Goal: Information Seeking & Learning: Learn about a topic

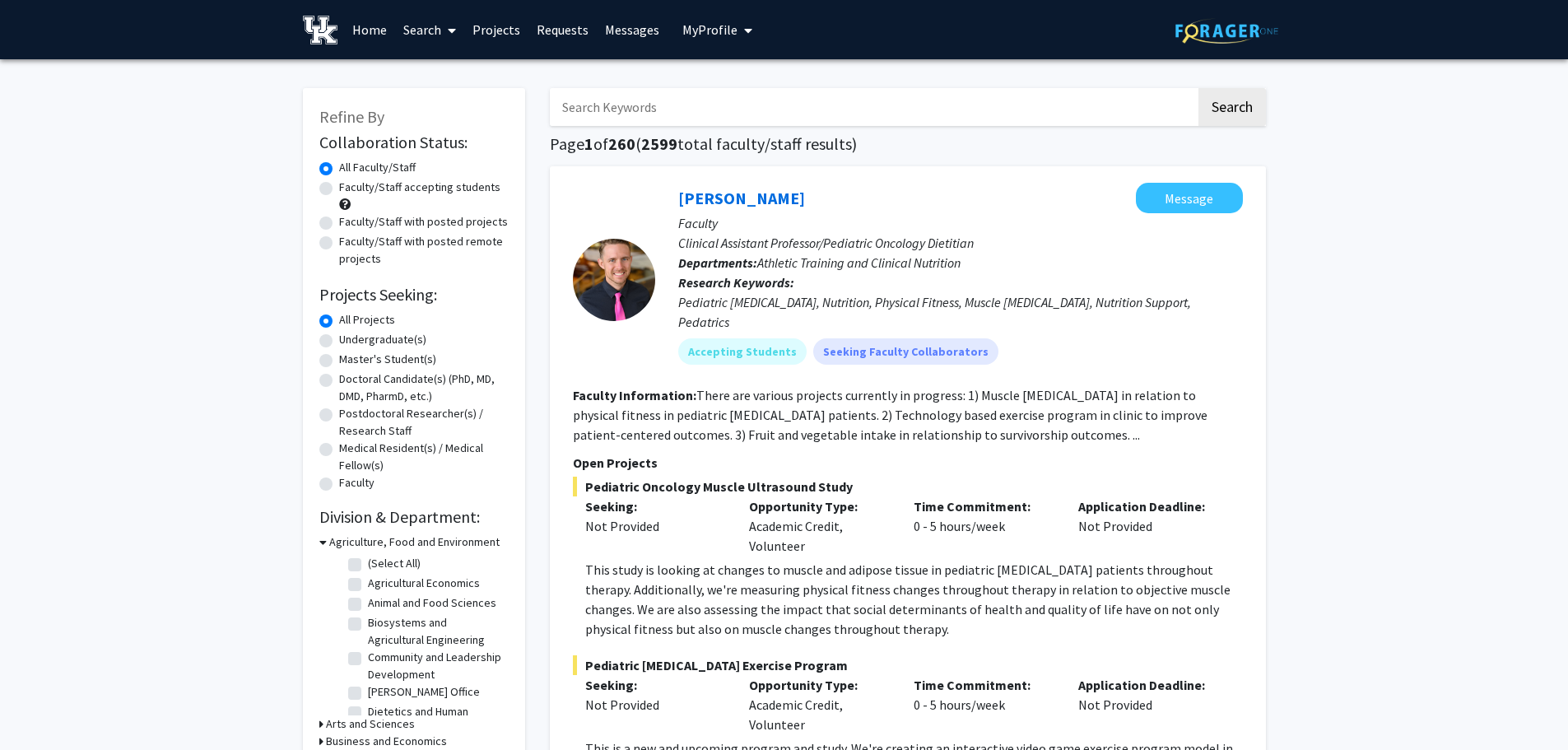
click at [454, 226] on label "Faculty/Staff with posted projects" at bounding box center [424, 222] width 169 height 17
click at [350, 224] on input "Faculty/Staff with posted projects" at bounding box center [345, 218] width 10 height 10
radio input "true"
click at [358, 170] on label "All Faculty/Staff" at bounding box center [378, 168] width 77 height 17
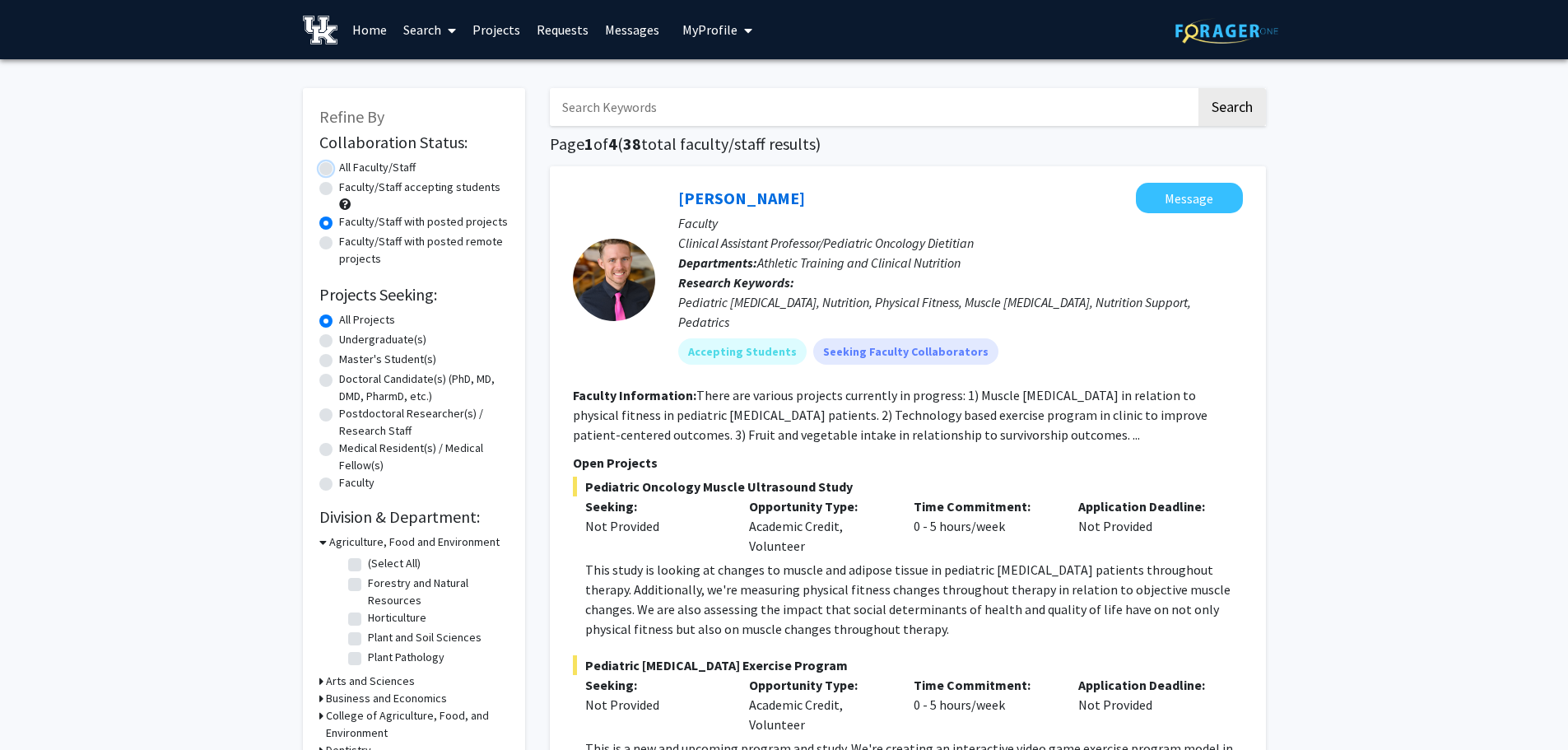
click at [350, 170] on input "All Faculty/Staff" at bounding box center [345, 164] width 10 height 10
radio input "true"
click at [620, 113] on input "Search Keywords" at bounding box center [873, 107] width 647 height 38
type input "volunteer"
click at [1199, 88] on button "Search" at bounding box center [1233, 107] width 68 height 38
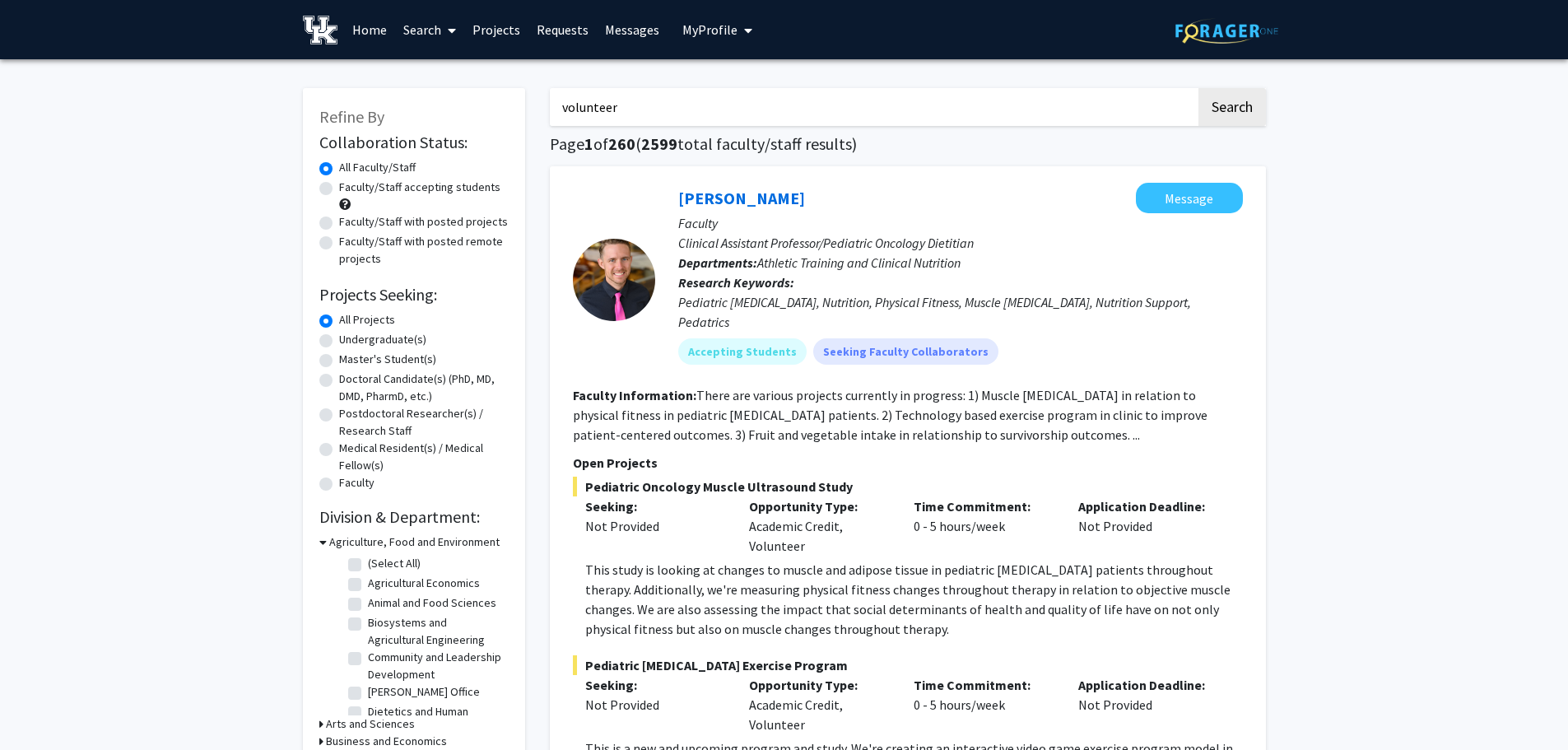
click at [1199, 88] on button "Search" at bounding box center [1233, 107] width 68 height 38
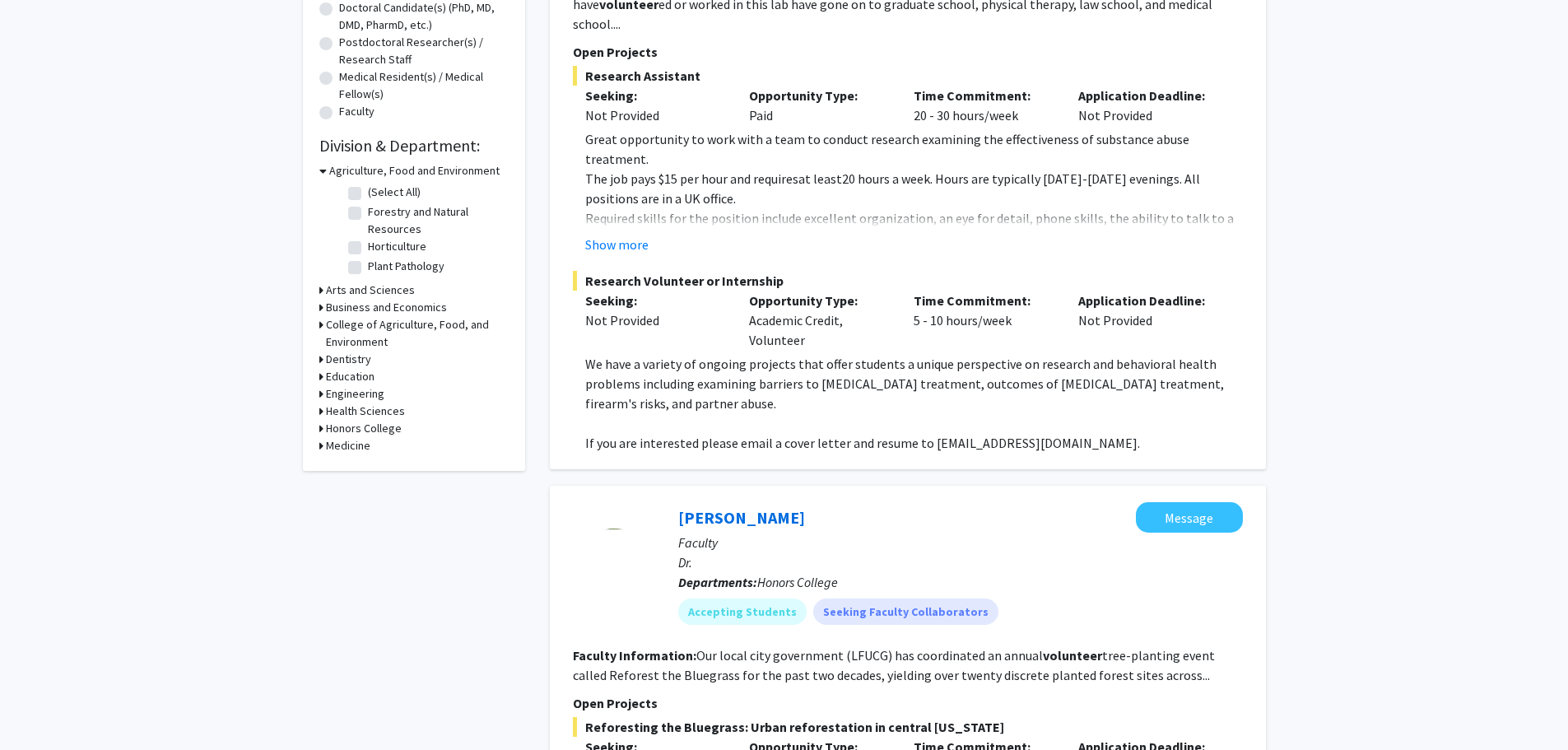
scroll to position [412, 0]
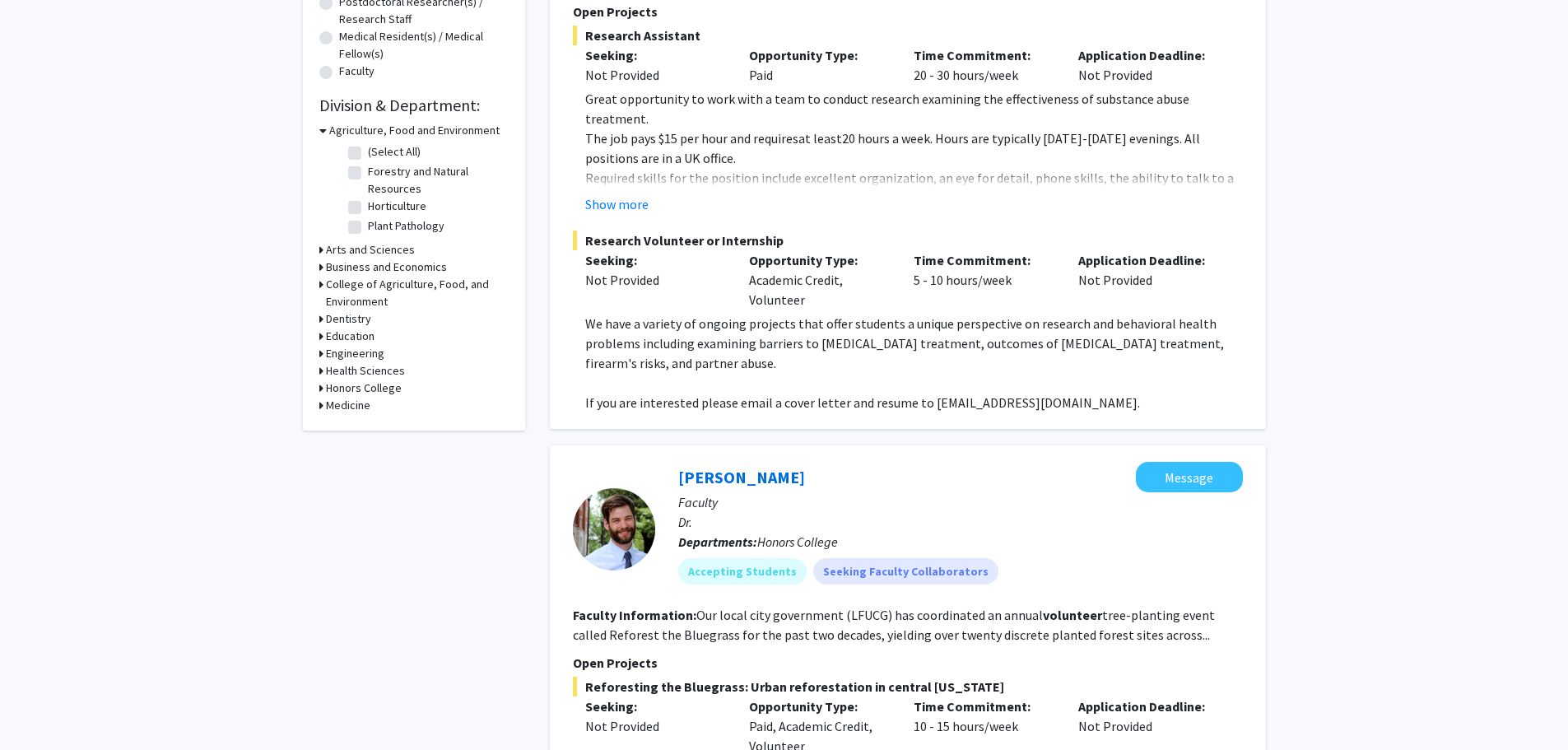
click at [919, 392] on p "If you are interested please email a cover letter and resume to [EMAIL_ADDRESS]…" at bounding box center [915, 402] width 658 height 20
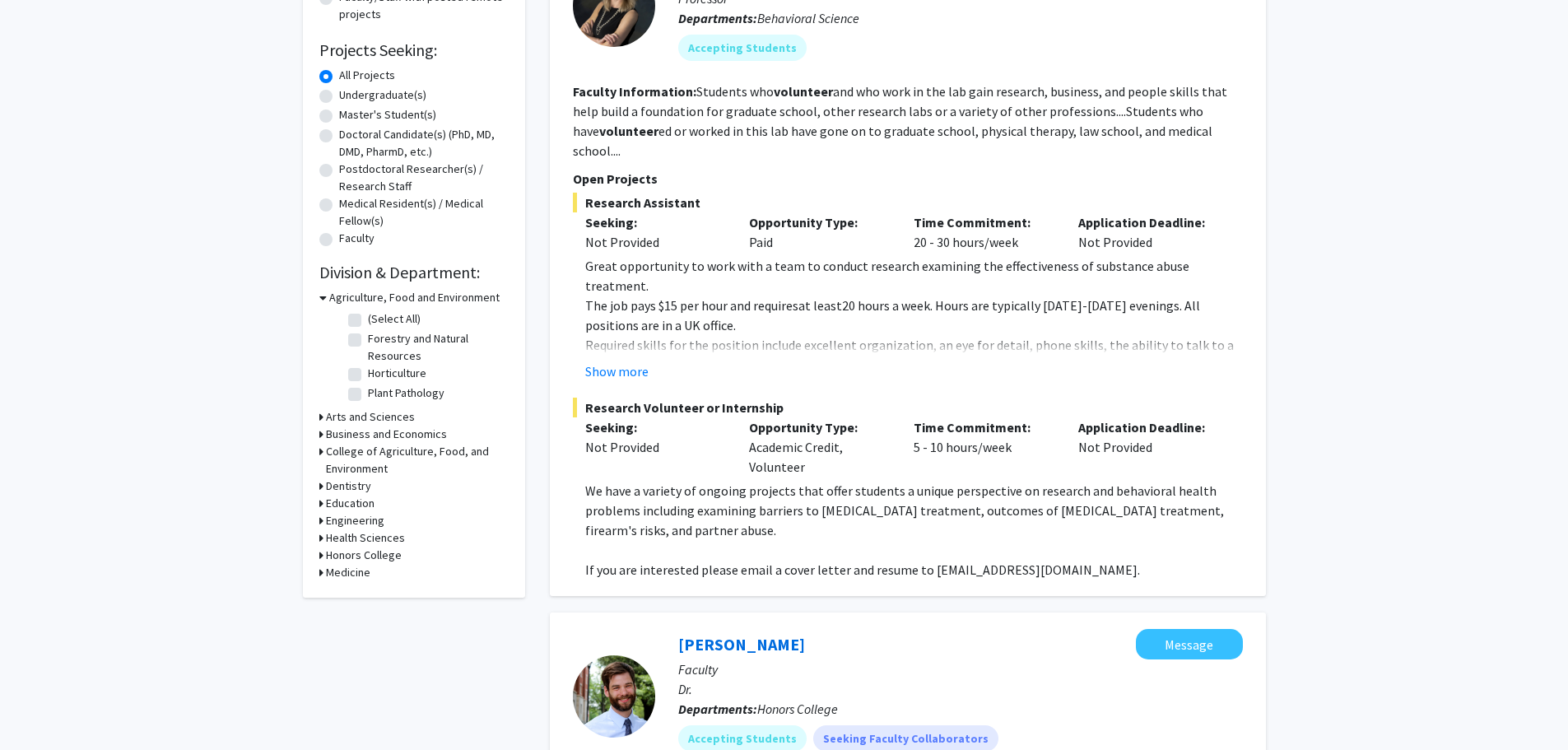
scroll to position [247, 0]
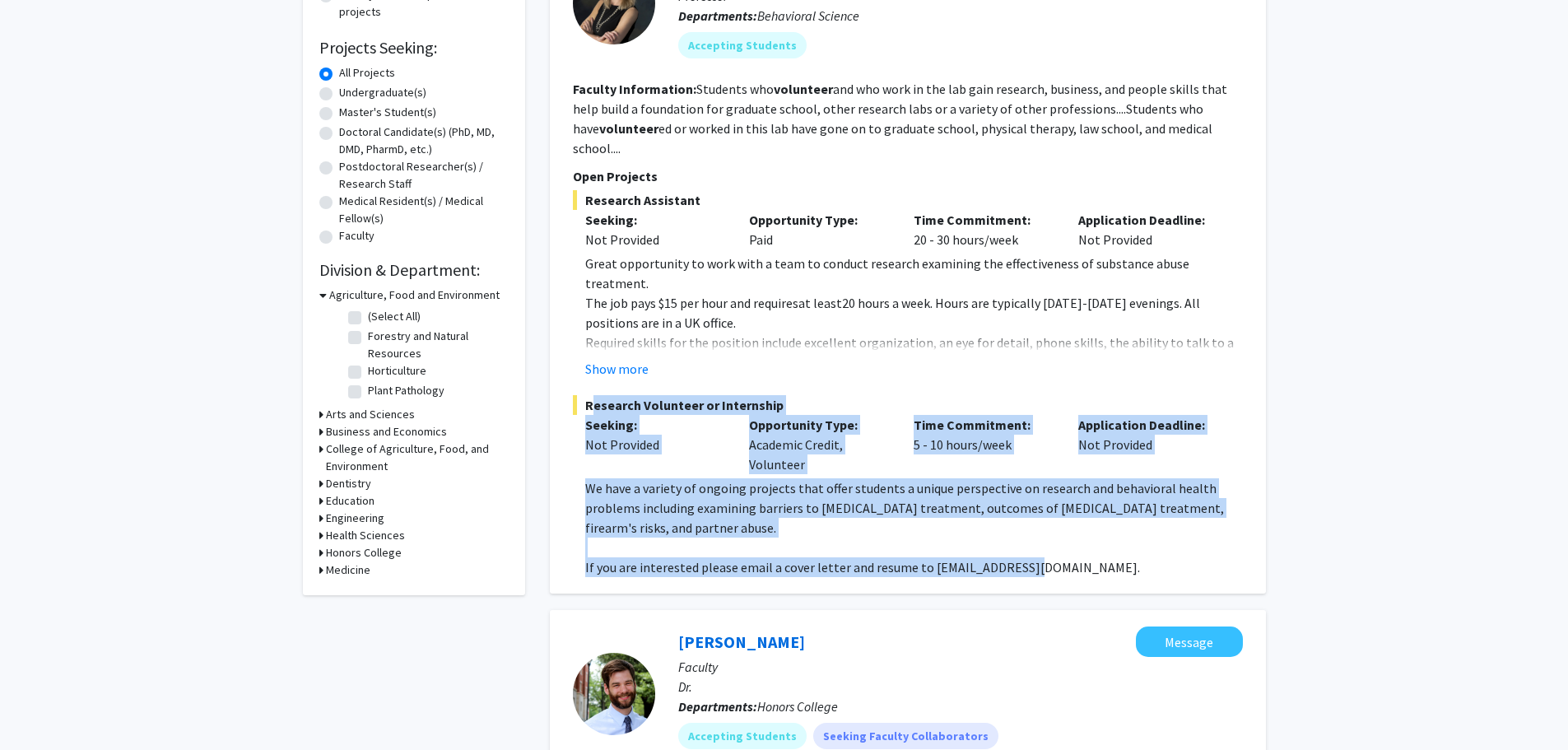
drag, startPoint x: 1026, startPoint y: 551, endPoint x: 570, endPoint y: 389, distance: 483.9
click at [570, 389] on div "[PERSON_NAME] Message Faculty Professor Departments: Behavioral Science Accepti…" at bounding box center [908, 256] width 716 height 674
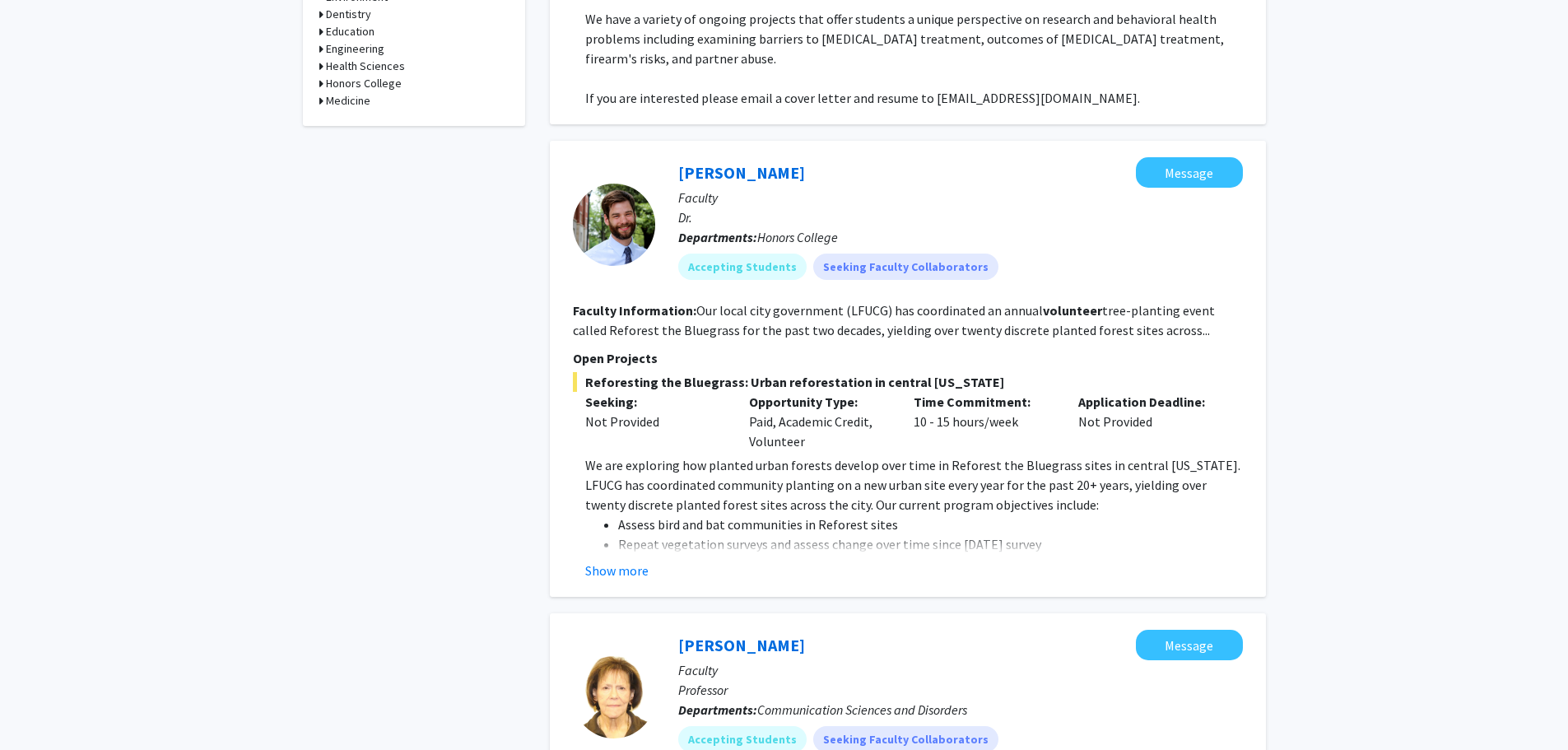
scroll to position [740, 0]
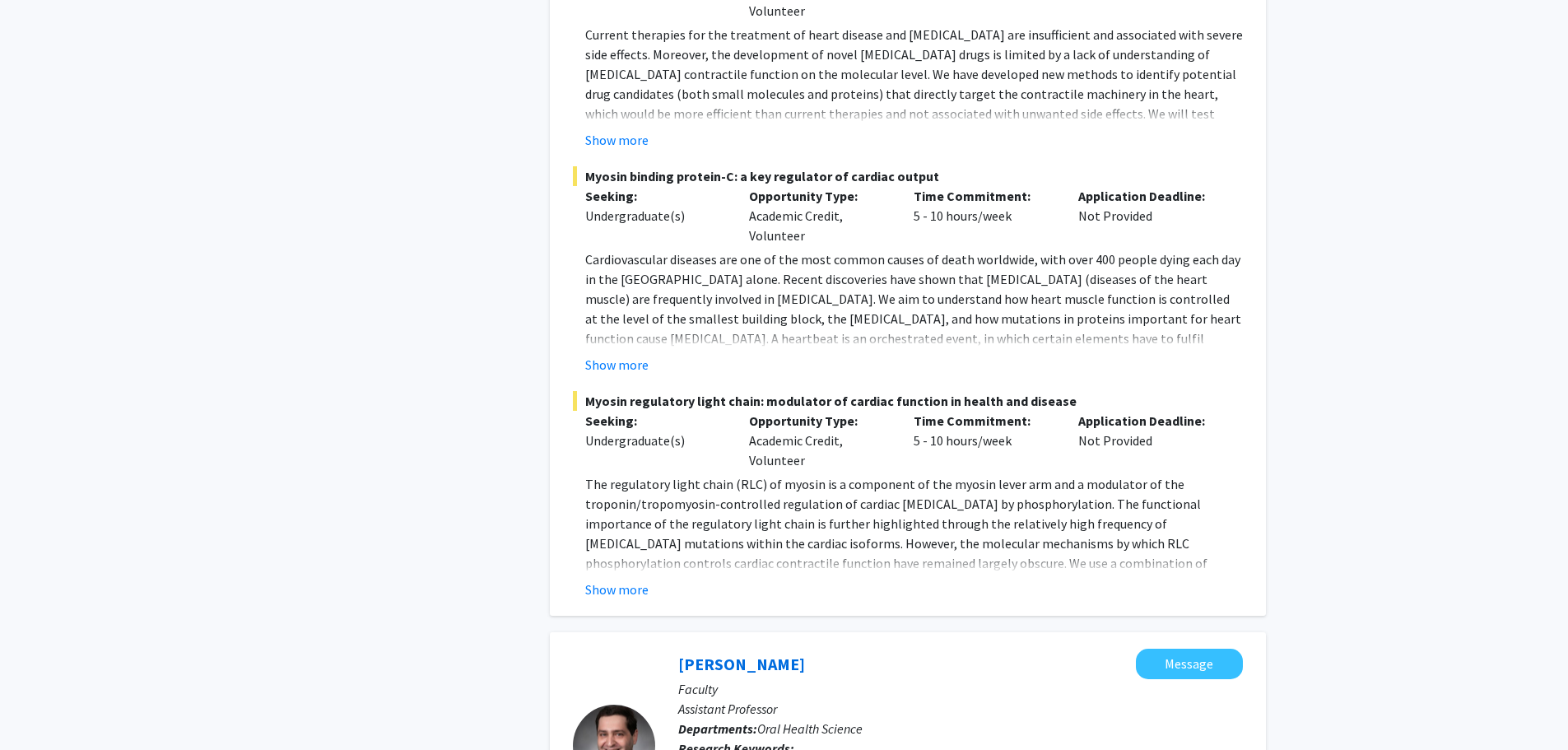
scroll to position [6667, 0]
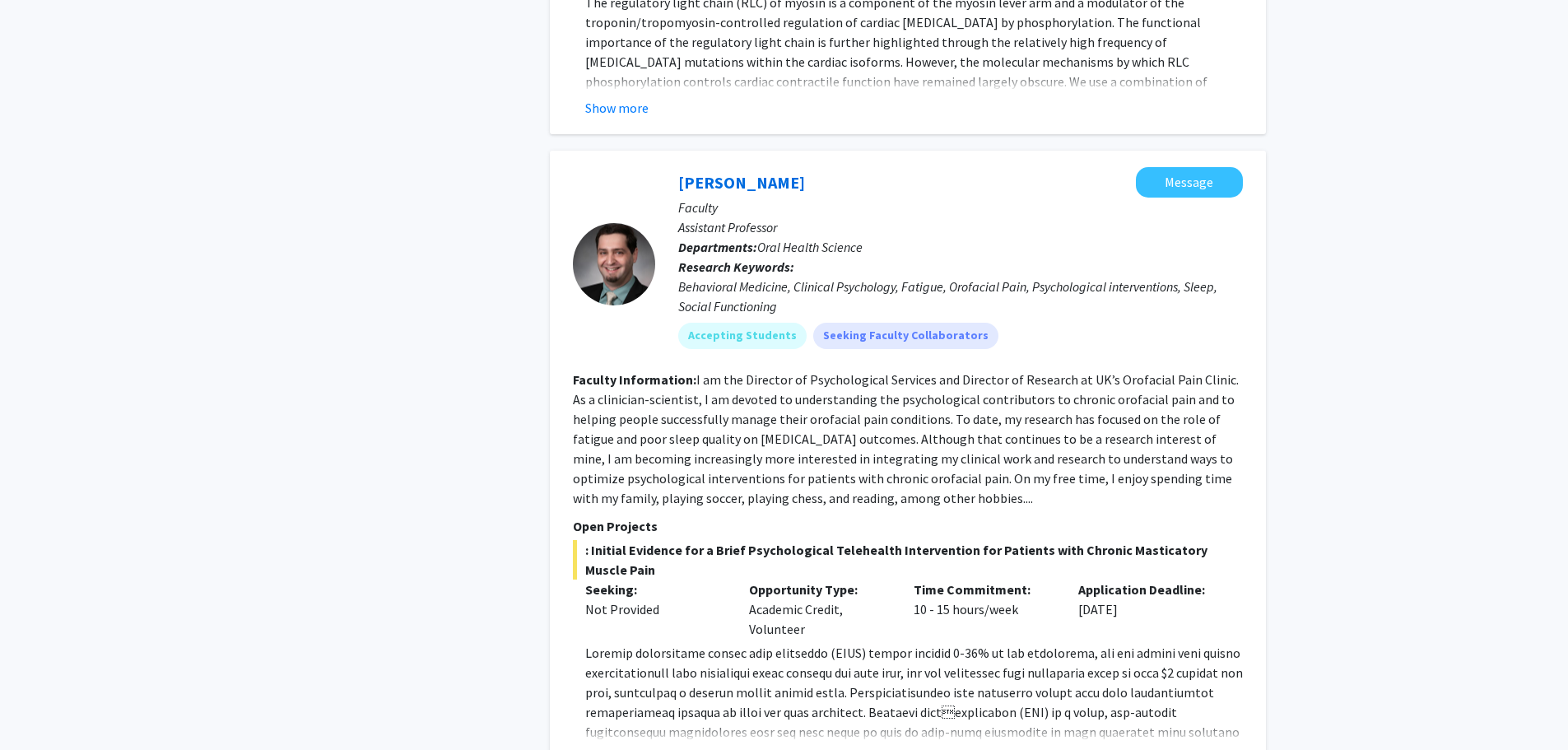
scroll to position [7162, 0]
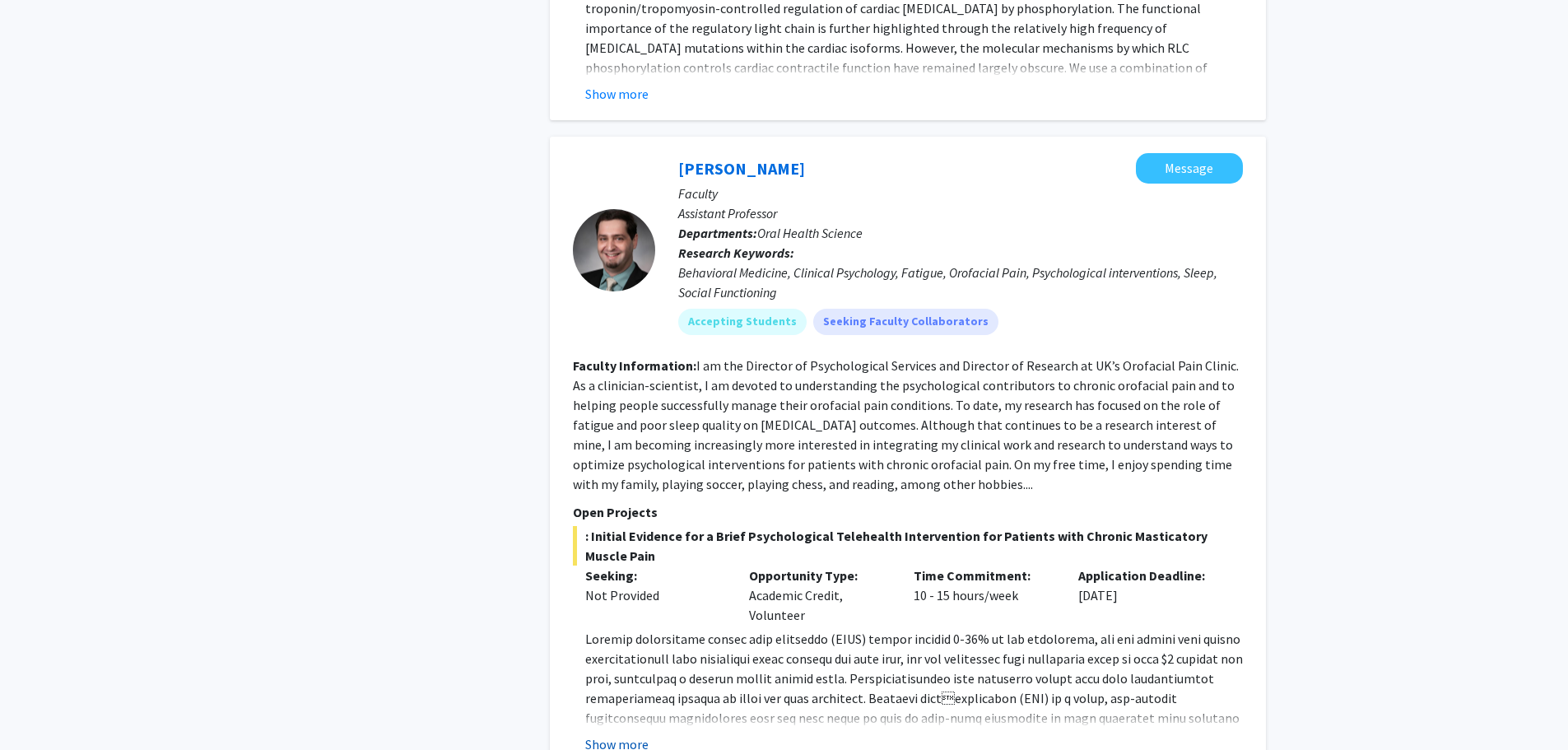
click at [606, 734] on button "Show more" at bounding box center [617, 744] width 64 height 20
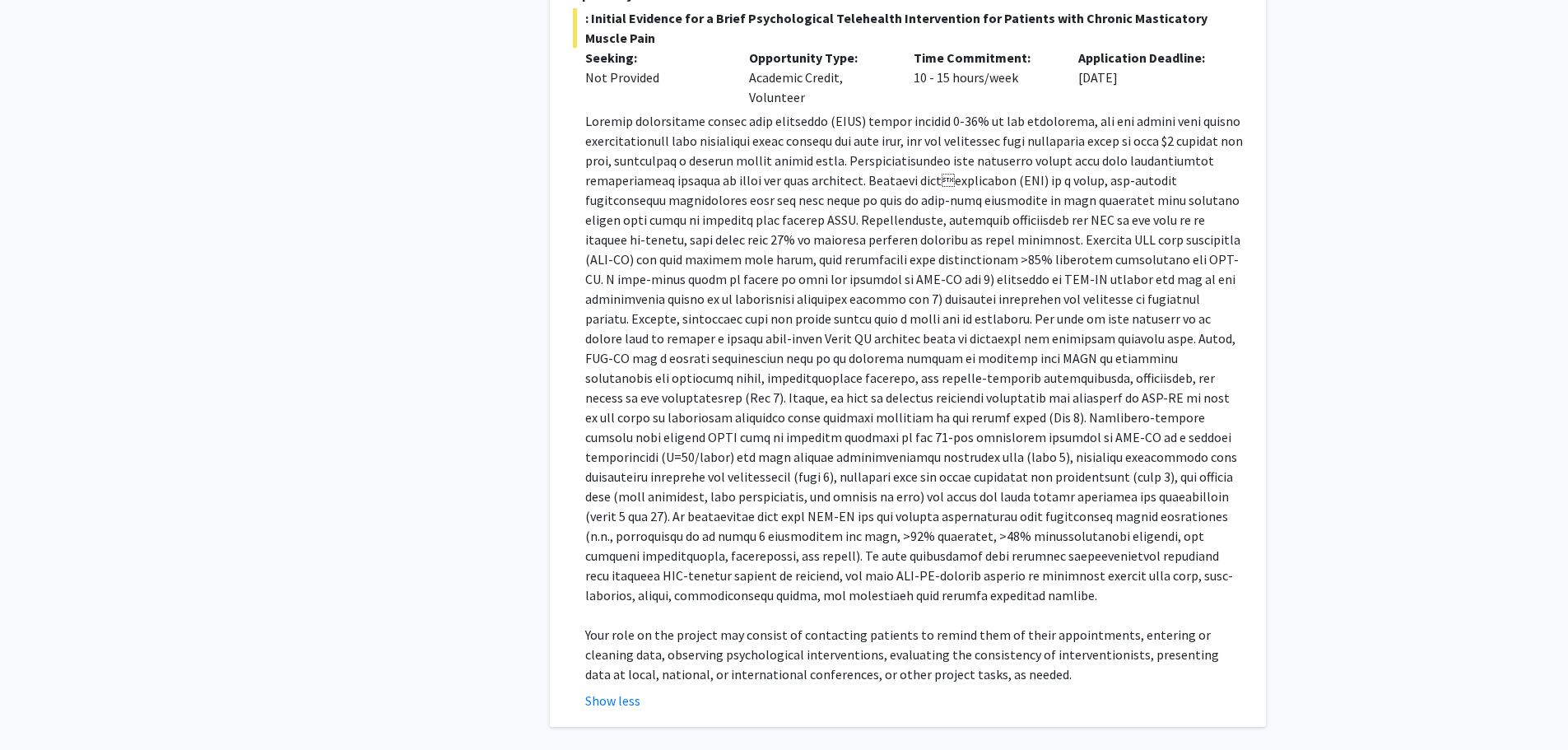
scroll to position [7597, 0]
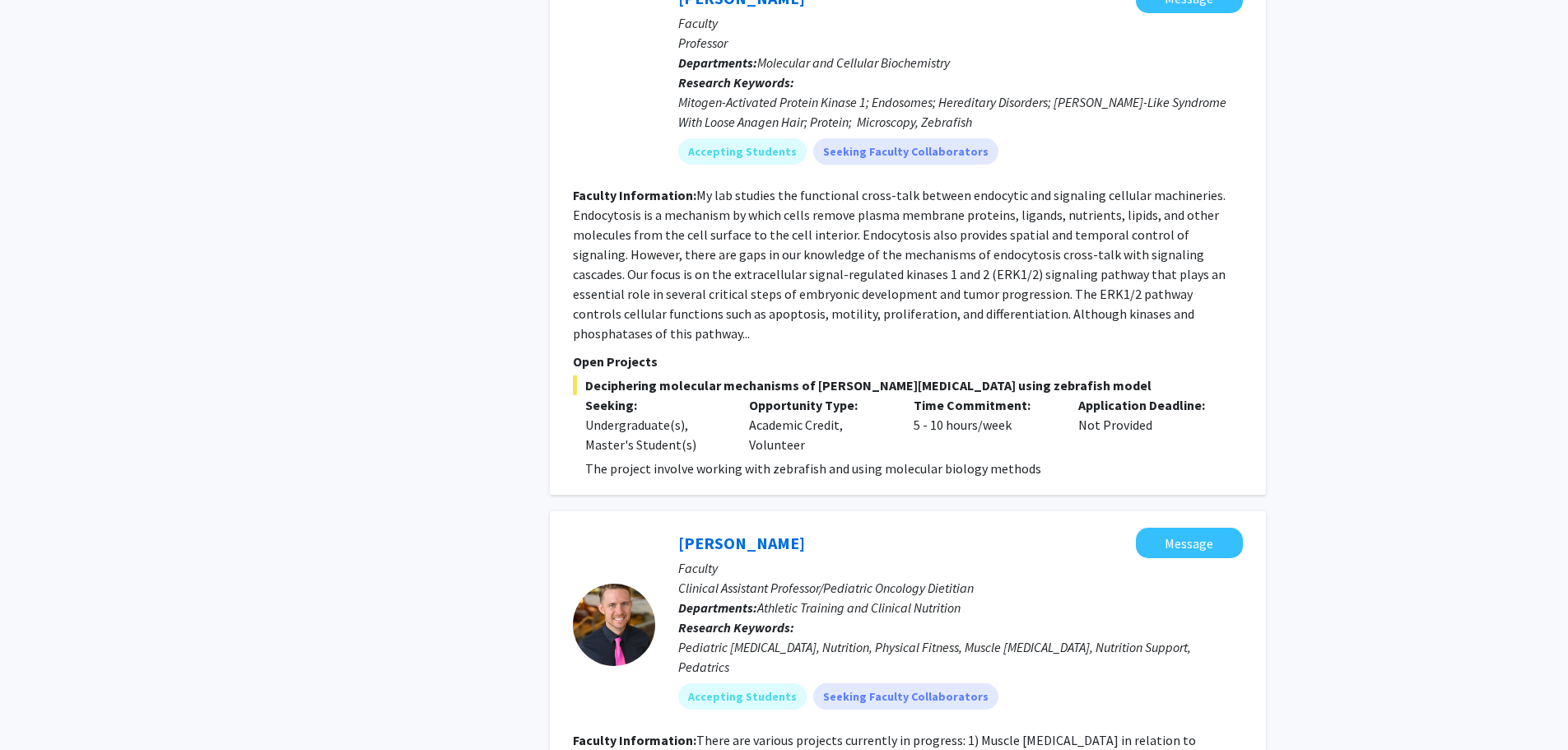
scroll to position [2963, 0]
